Goal: Navigation & Orientation: Go to known website

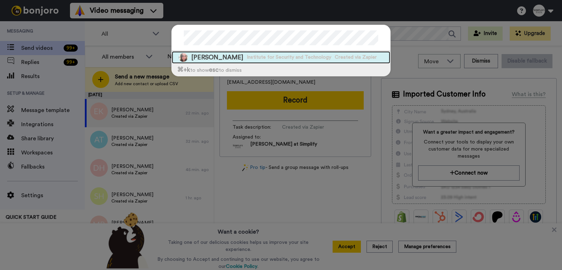
click at [303, 57] on span "Institute for Security and Technology" at bounding box center [289, 57] width 84 height 7
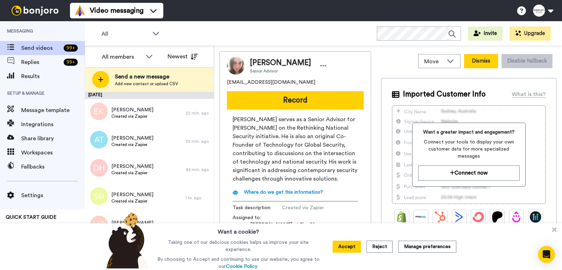
click at [473, 62] on button "Dismiss" at bounding box center [481, 61] width 34 height 14
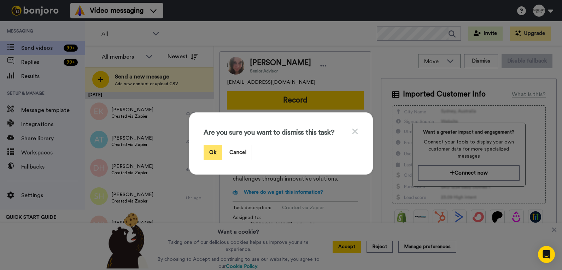
click at [212, 151] on button "Ok" at bounding box center [213, 152] width 18 height 15
